Goal: Find contact information: Find contact information

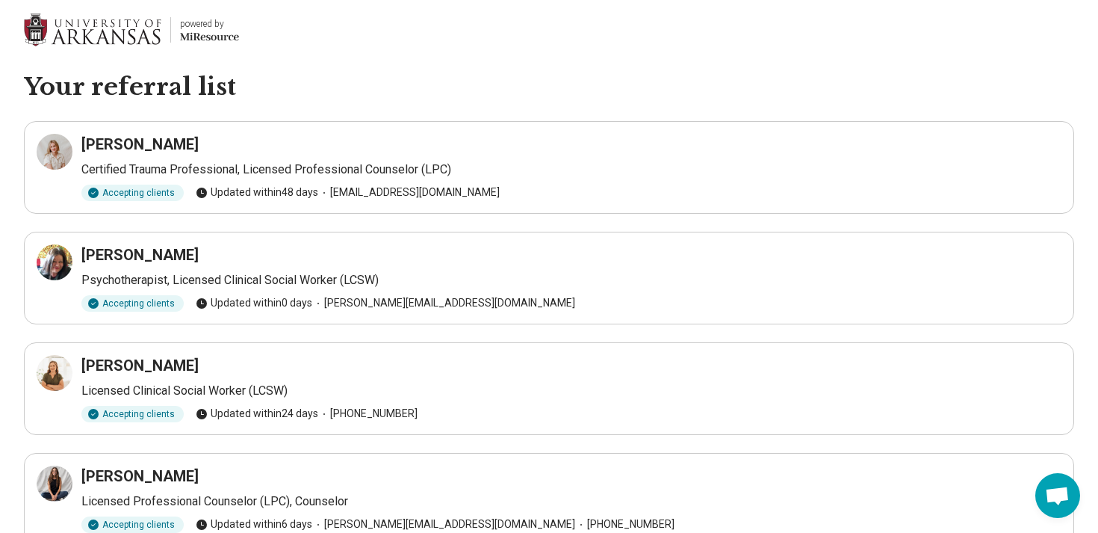
click at [144, 148] on h3 "[PERSON_NAME]" at bounding box center [139, 144] width 117 height 21
click at [55, 152] on icon at bounding box center [55, 152] width 18 height 18
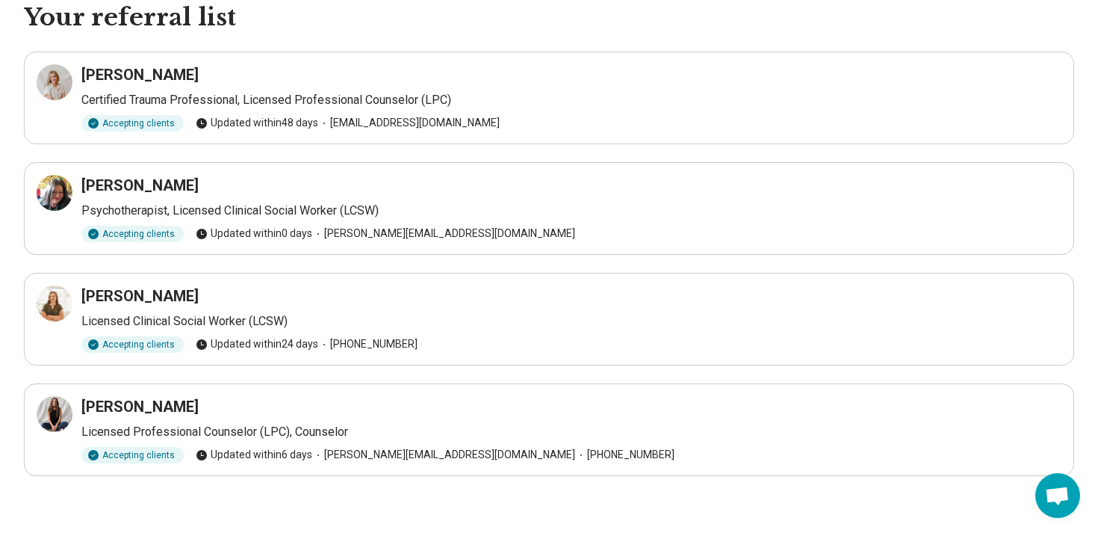
scroll to position [72, 0]
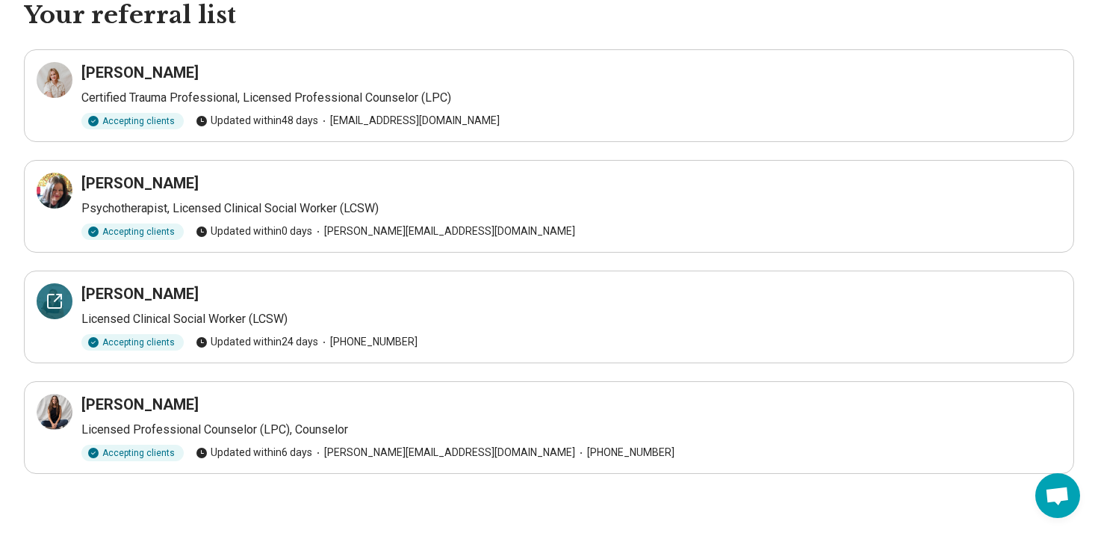
click at [49, 300] on icon at bounding box center [55, 301] width 18 height 18
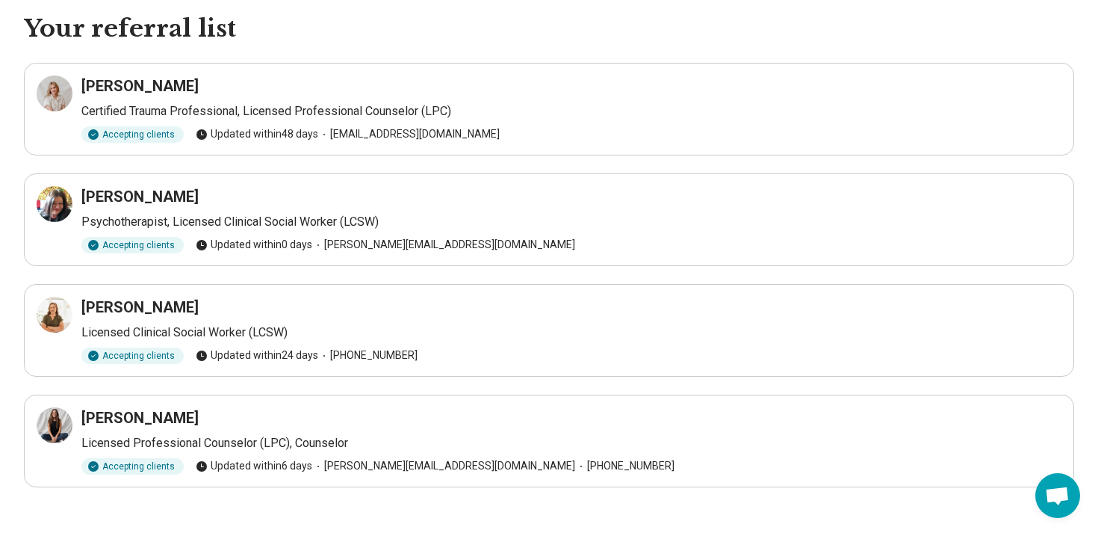
scroll to position [52, 0]
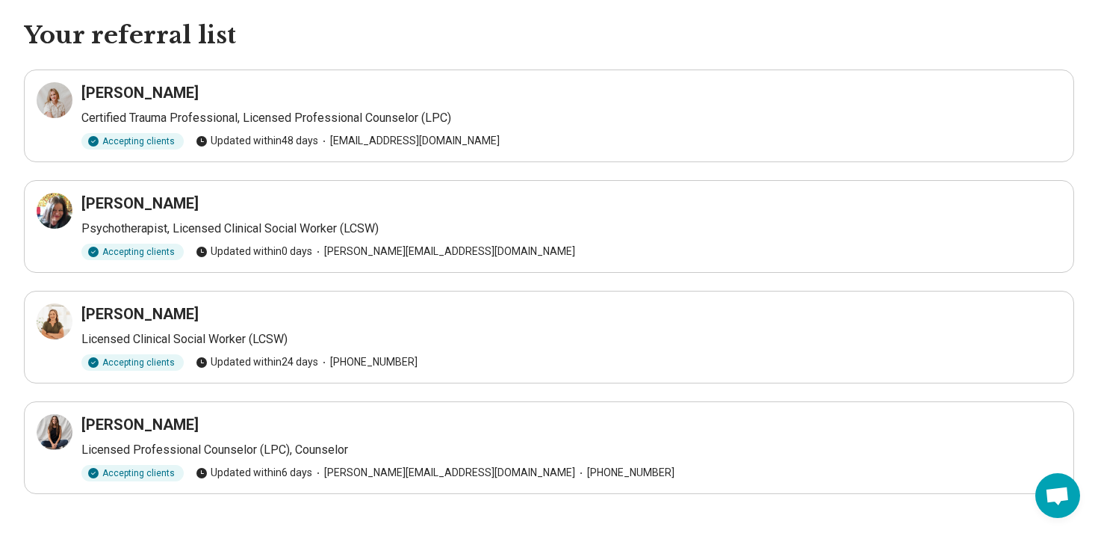
click at [99, 417] on h3 "Sarah Moore" at bounding box center [139, 424] width 117 height 21
click at [57, 434] on icon at bounding box center [55, 432] width 18 height 18
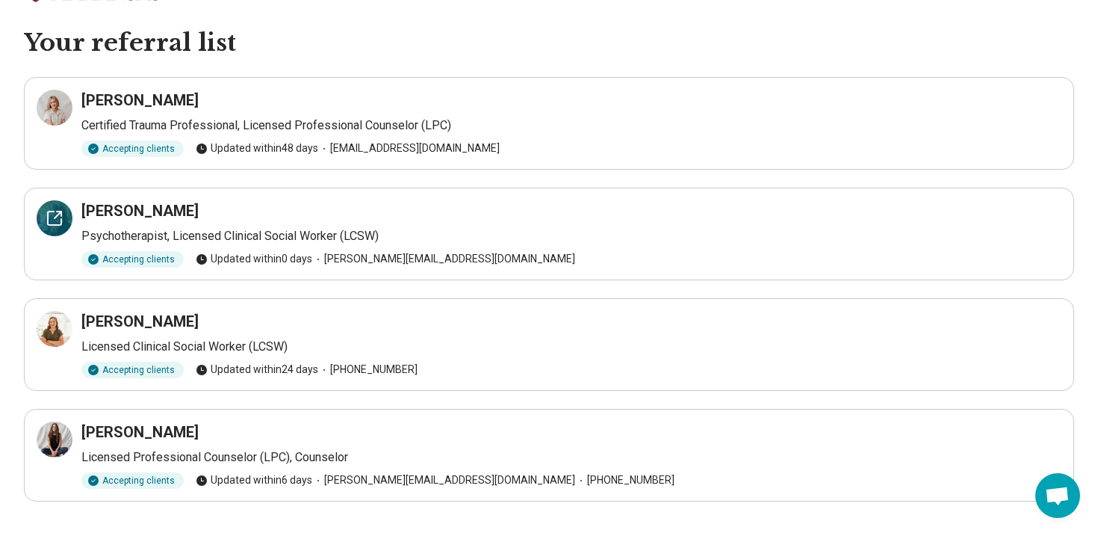
scroll to position [0, 0]
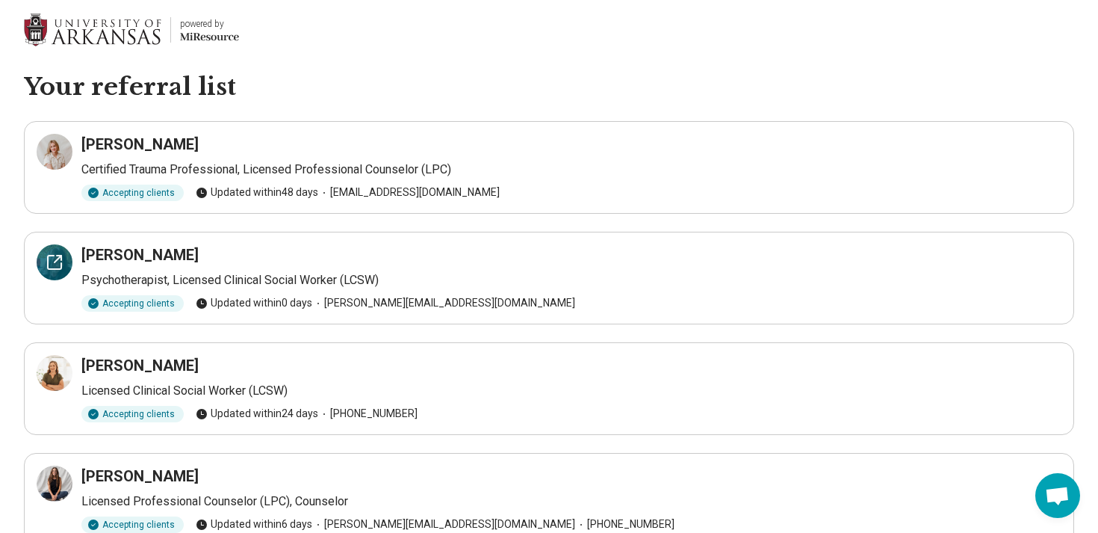
click at [50, 268] on icon at bounding box center [54, 261] width 13 height 13
click at [60, 158] on icon at bounding box center [54, 151] width 13 height 13
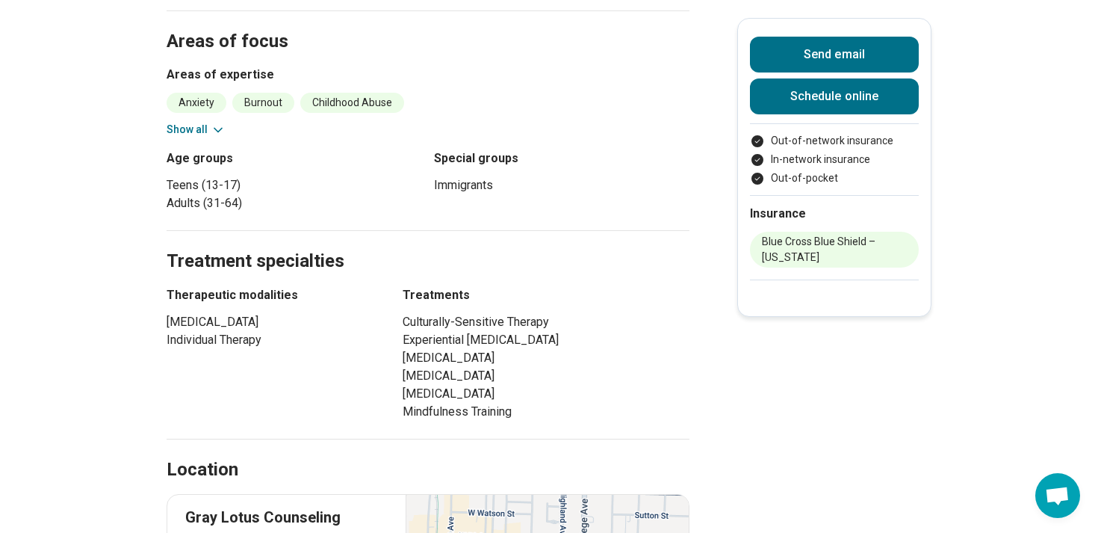
scroll to position [592, 0]
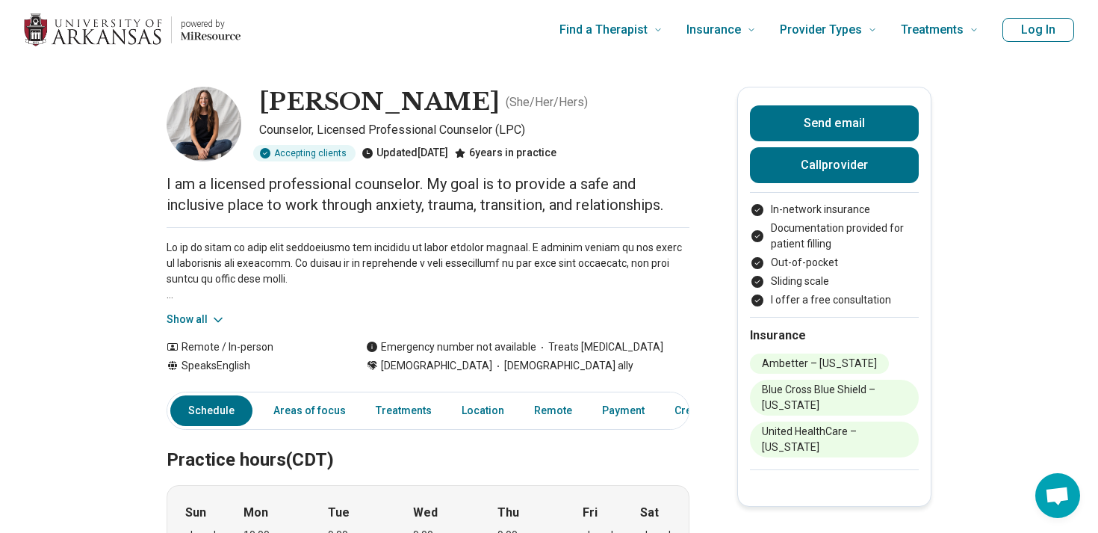
click at [276, 437] on h2 "Practice hours (CDT)" at bounding box center [428, 442] width 523 height 61
click at [280, 412] on link "Areas of focus" at bounding box center [309, 410] width 90 height 31
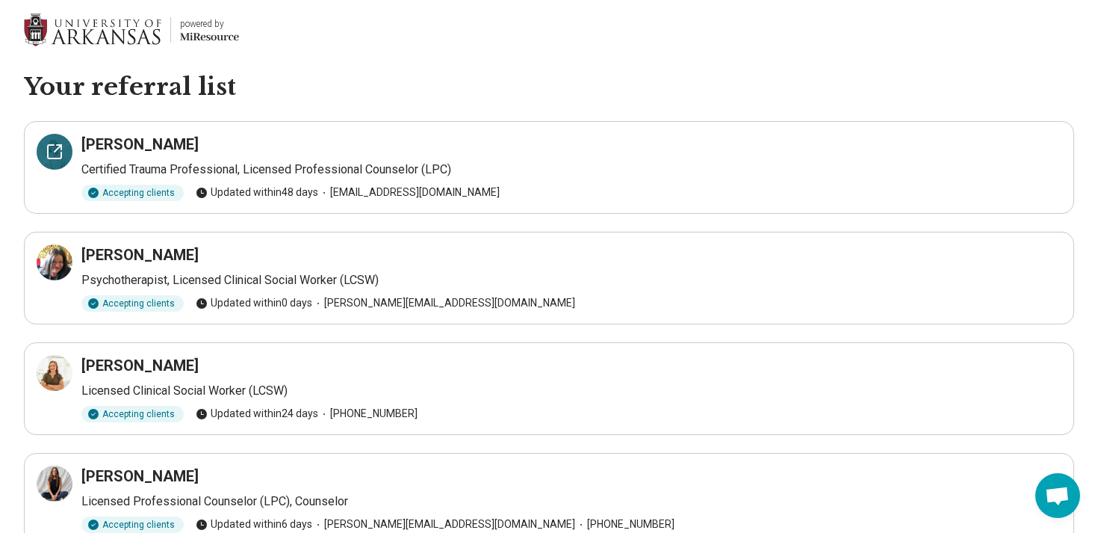
click at [39, 149] on div at bounding box center [55, 152] width 36 height 36
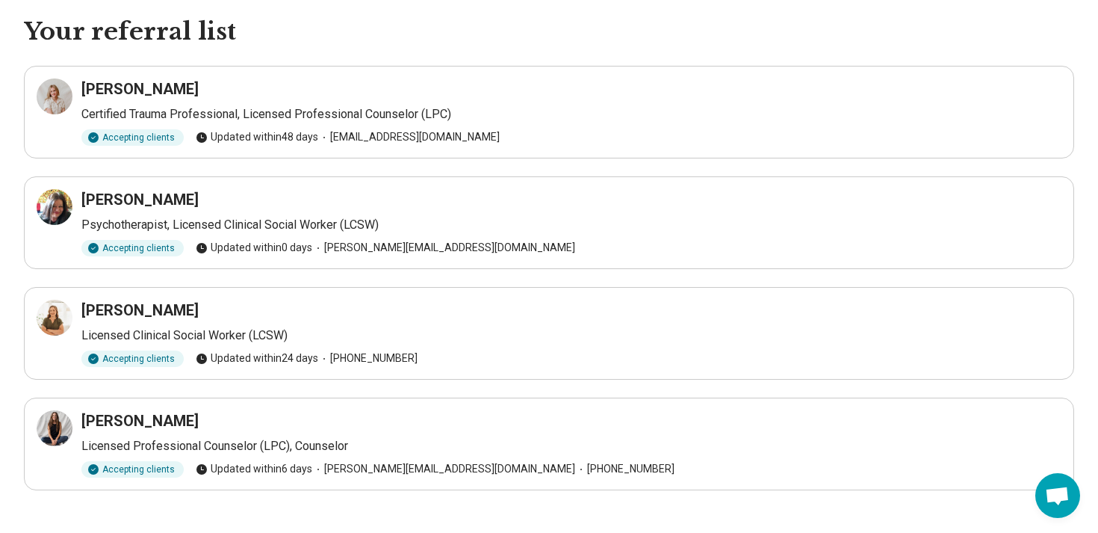
scroll to position [72, 0]
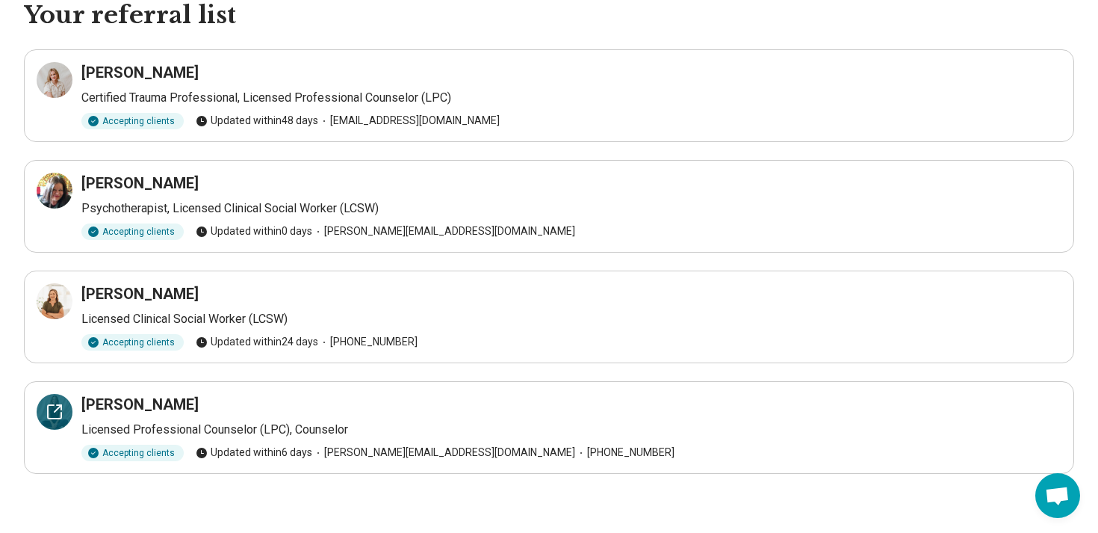
click at [53, 405] on icon at bounding box center [55, 412] width 18 height 18
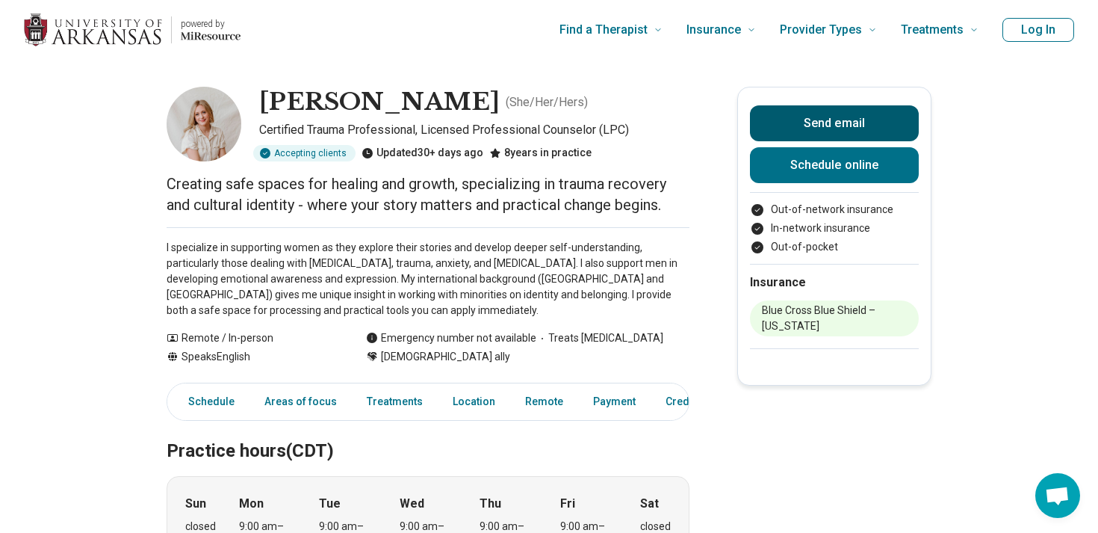
click at [852, 117] on button "Send email" at bounding box center [834, 123] width 169 height 36
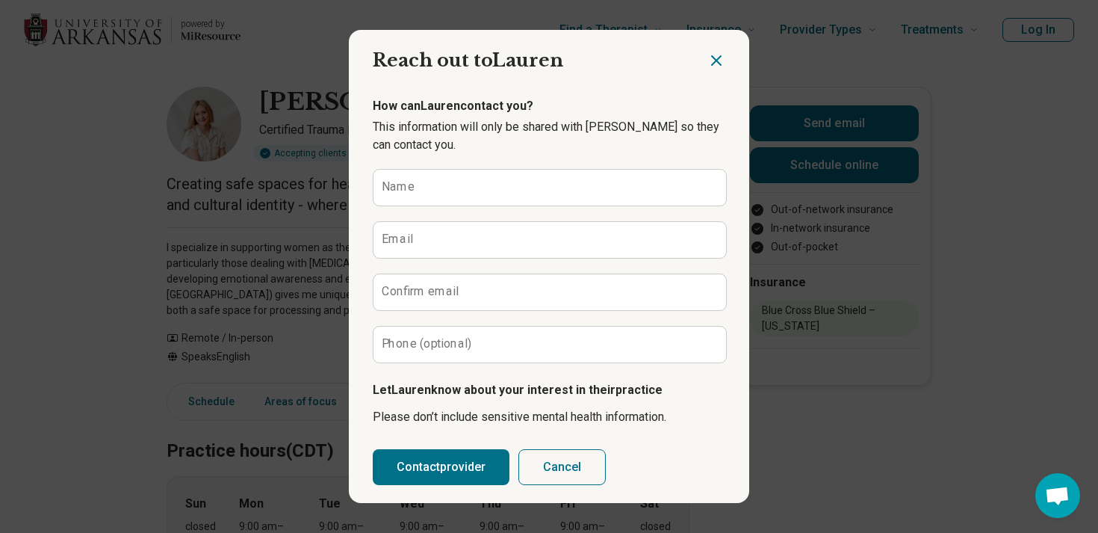
click at [716, 59] on icon "Close dialog" at bounding box center [716, 60] width 9 height 9
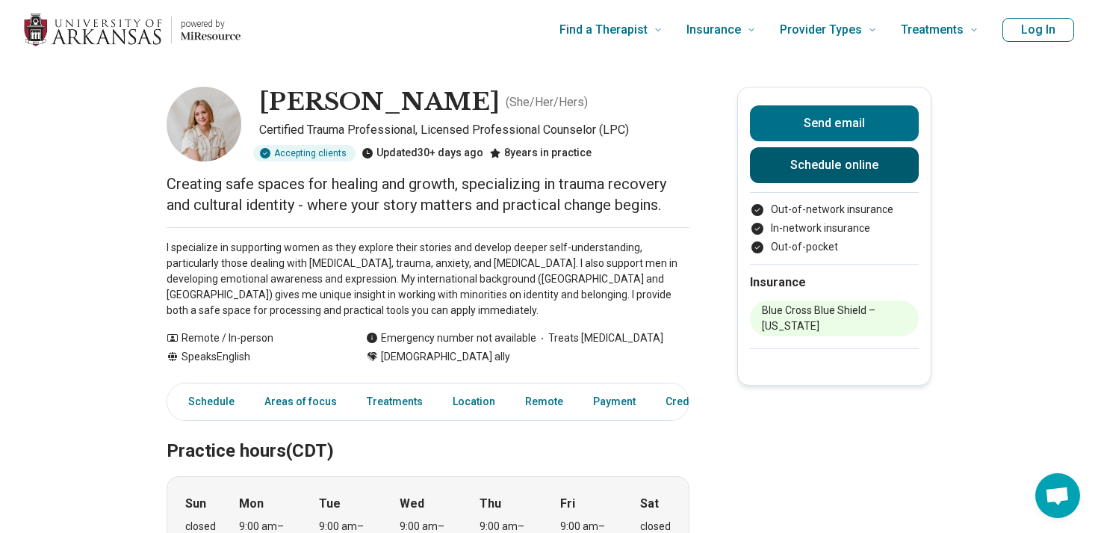
click at [829, 164] on link "Schedule online" at bounding box center [834, 165] width 169 height 36
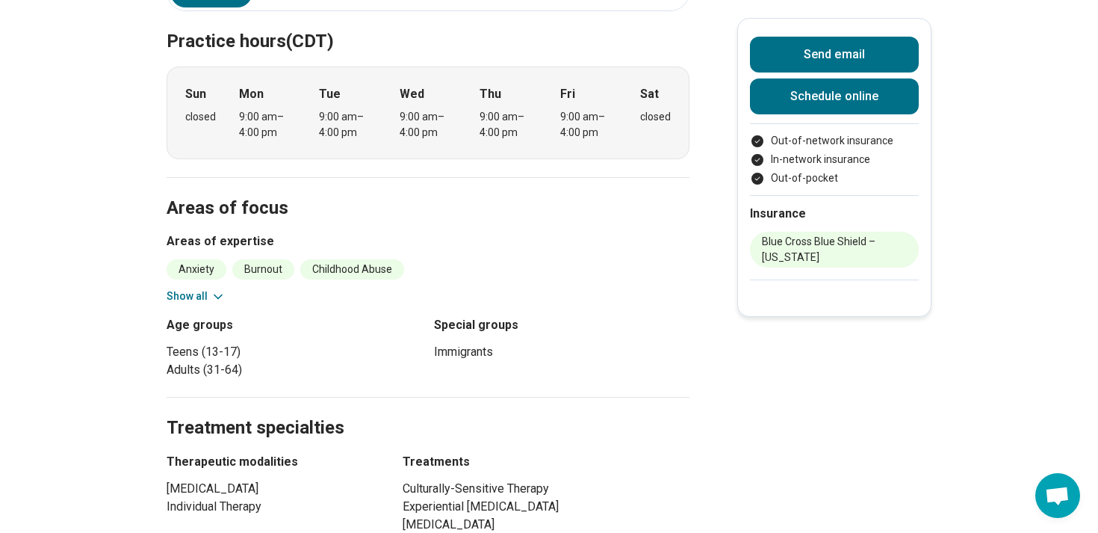
scroll to position [411, 0]
